Goal: Complete application form

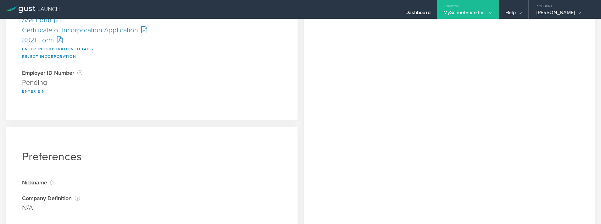
scroll to position [126, 0]
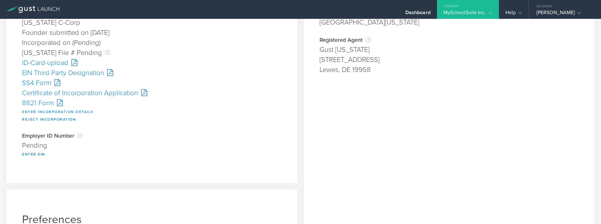
click at [61, 111] on button "Enter Incorporation Details" at bounding box center [57, 112] width 71 height 8
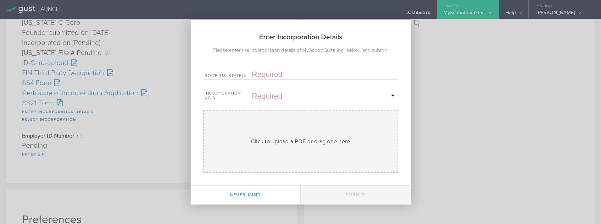
click at [271, 75] on input "text" at bounding box center [324, 74] width 145 height 9
paste input "10365813"
type input "10365813"
click at [290, 99] on input "text" at bounding box center [324, 95] width 145 height 9
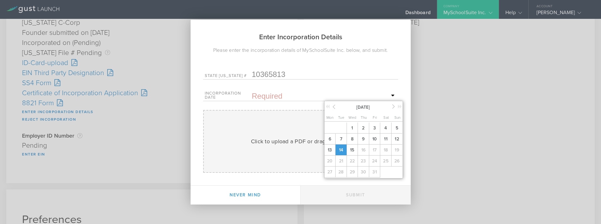
click at [340, 151] on span "14" at bounding box center [340, 150] width 11 height 11
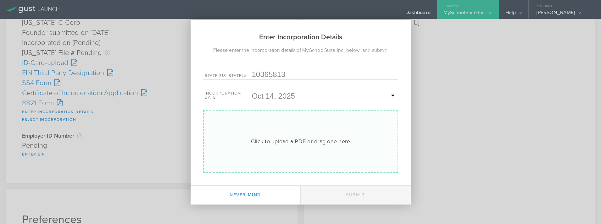
click at [294, 143] on div "Click to upload a PDF or drag one here" at bounding box center [300, 141] width 99 height 8
type input "C:\fakepath\10365813.pdf"
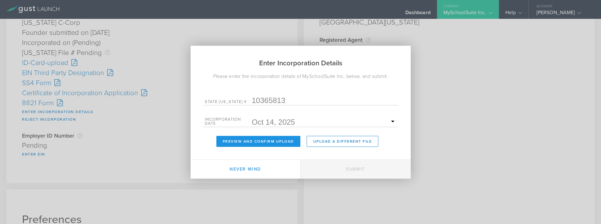
click at [269, 142] on button "Preview and Confirm Upload" at bounding box center [258, 141] width 84 height 11
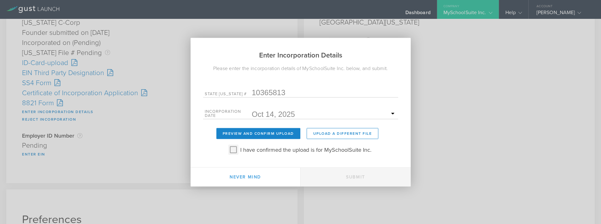
click at [234, 152] on input "I have confirmed the upload is for MySchoolSuite Inc." at bounding box center [233, 150] width 10 height 10
checkbox input "true"
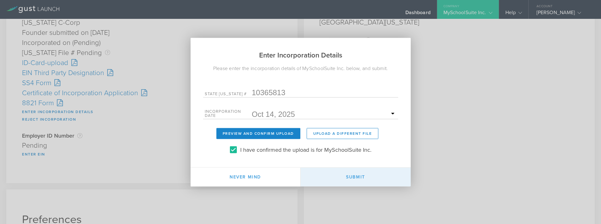
click at [358, 179] on button "Submit" at bounding box center [356, 177] width 110 height 19
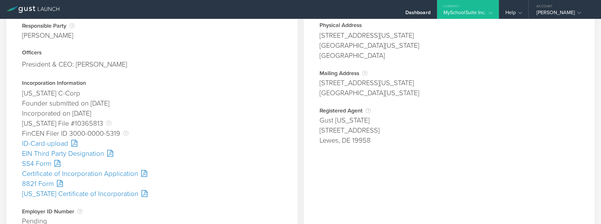
scroll to position [63, 0]
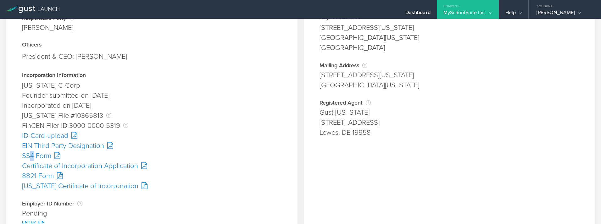
click at [32, 156] on div "SS4 Form" at bounding box center [152, 156] width 260 height 10
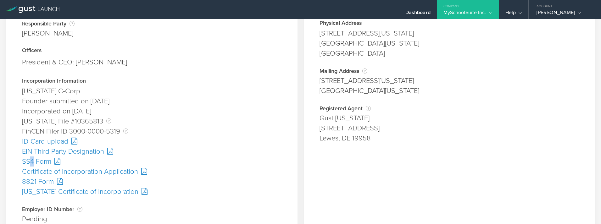
scroll to position [189, 0]
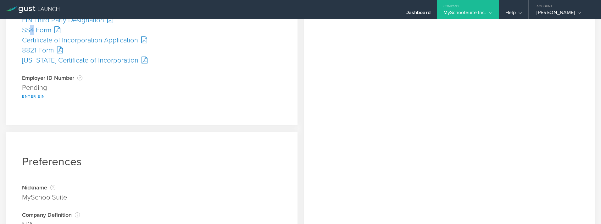
click at [27, 97] on button "Enter EIN" at bounding box center [33, 97] width 23 height 8
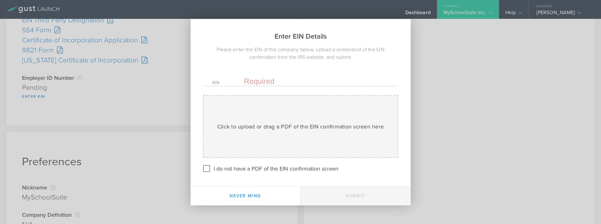
click at [258, 75] on div "EIN" at bounding box center [300, 79] width 195 height 13
click at [257, 77] on input "text" at bounding box center [316, 80] width 145 height 9
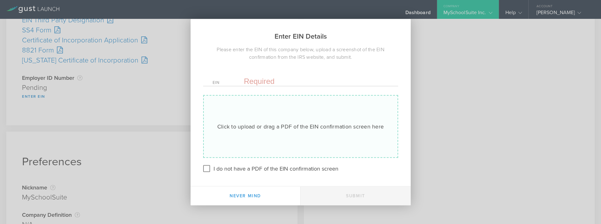
paste input "[US_EMPLOYER_IDENTIFICATION_NUMBER]"
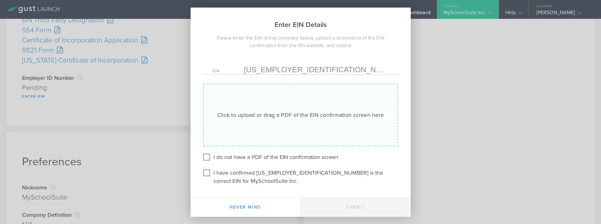
type input "[US_EMPLOYER_IDENTIFICATION_NUMBER]"
click at [259, 114] on div "Click to upload or drag a PDF of the EIN confirmation screen here" at bounding box center [300, 115] width 166 height 8
type input "C:\fakepath\EIN.pdf"
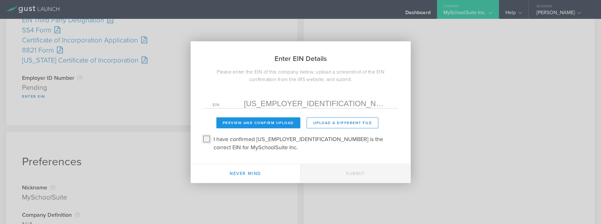
drag, startPoint x: 205, startPoint y: 143, endPoint x: 234, endPoint y: 129, distance: 32.5
click at [205, 143] on input "I have confirmed [US_EMPLOYER_IDENTIFICATION_NUMBER] is the correct EIN for MyS…" at bounding box center [206, 139] width 10 height 10
checkbox input "true"
click at [240, 124] on button "Preview and Confirm Upload" at bounding box center [258, 122] width 84 height 11
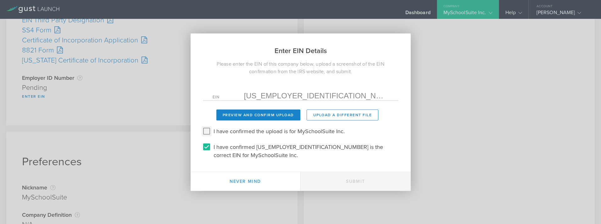
click at [207, 134] on input "I have confirmed the upload is for MySchoolSuite Inc." at bounding box center [206, 131] width 10 height 10
checkbox input "true"
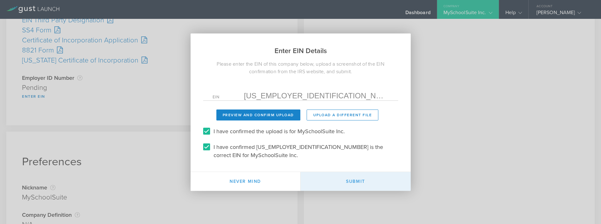
click at [350, 175] on button "Submit" at bounding box center [356, 181] width 110 height 19
